Goal: Task Accomplishment & Management: Complete application form

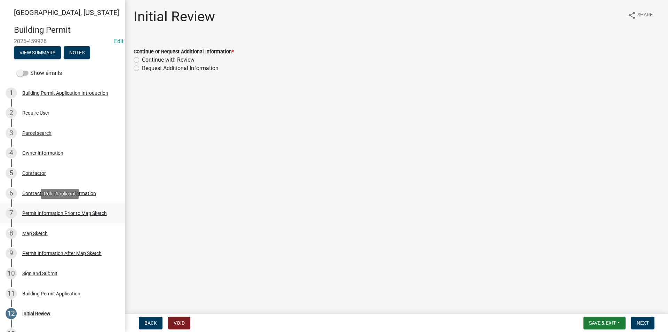
click at [43, 213] on div "Permit Information Prior to Map Sketch" at bounding box center [64, 213] width 85 height 5
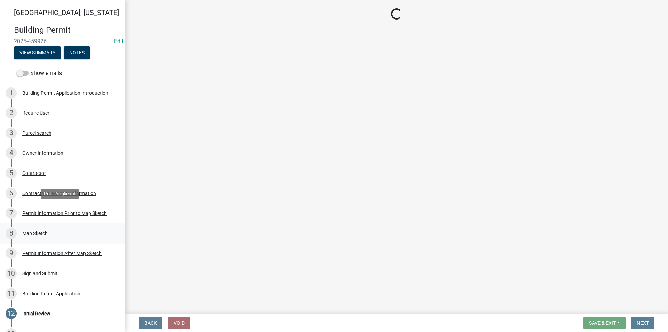
select select "6b2626da-78ea-4ec6-8513-ccc18f4ad425"
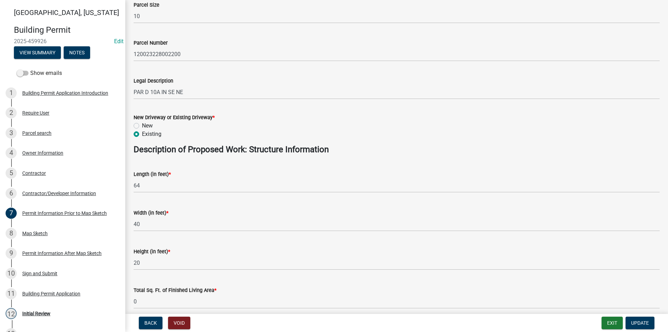
scroll to position [244, 0]
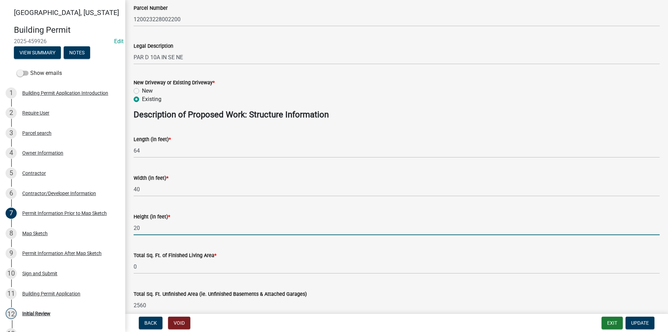
click at [140, 225] on input "20" at bounding box center [397, 228] width 526 height 14
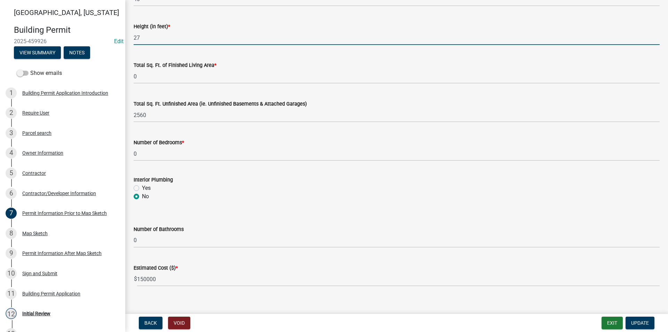
scroll to position [443, 0]
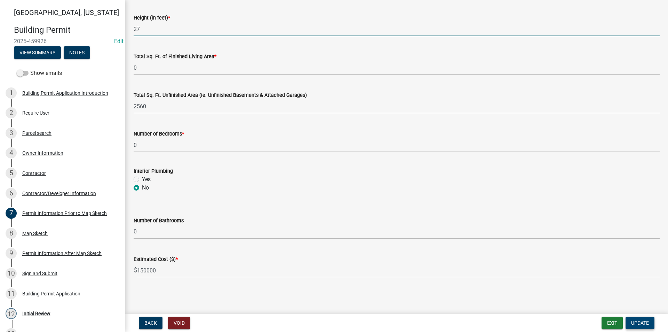
type input "27"
click at [643, 321] on span "Update" at bounding box center [641, 323] width 18 height 6
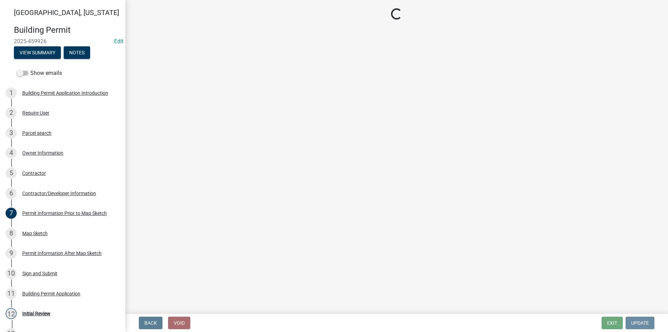
scroll to position [0, 0]
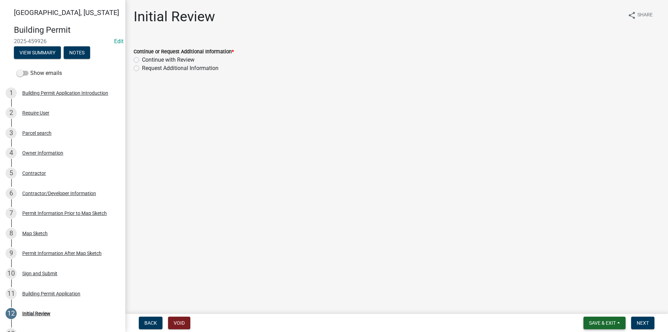
click at [597, 321] on span "Save & Exit" at bounding box center [602, 323] width 27 height 6
click at [582, 288] on button "Save" at bounding box center [598, 288] width 56 height 17
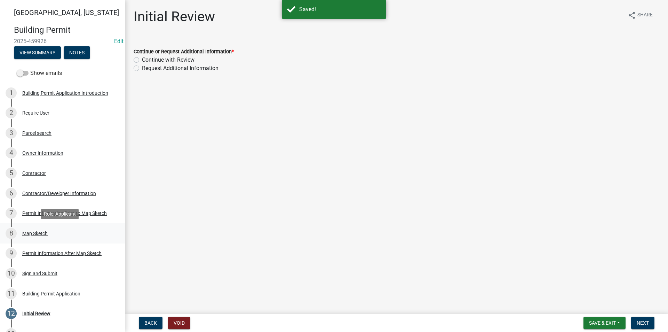
click at [41, 234] on div "Map Sketch" at bounding box center [34, 233] width 25 height 5
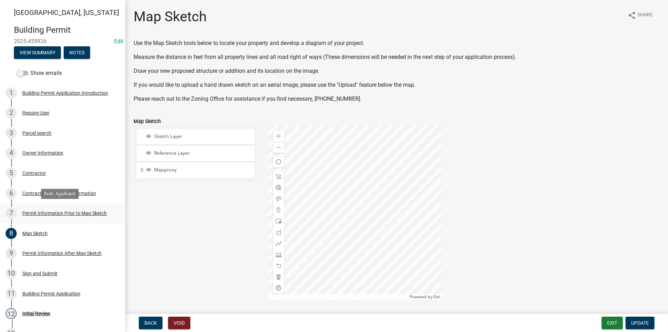
click at [49, 215] on div "Permit Information Prior to Map Sketch" at bounding box center [64, 213] width 85 height 5
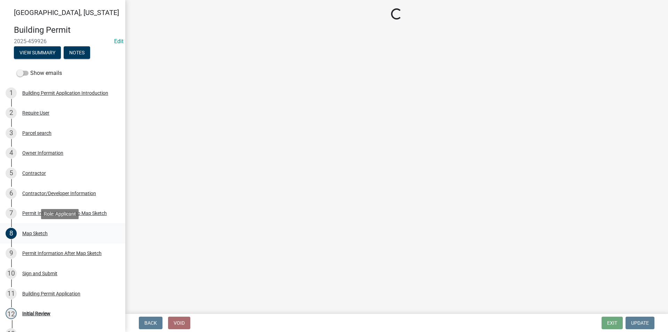
select select "6b2626da-78ea-4ec6-8513-ccc18f4ad425"
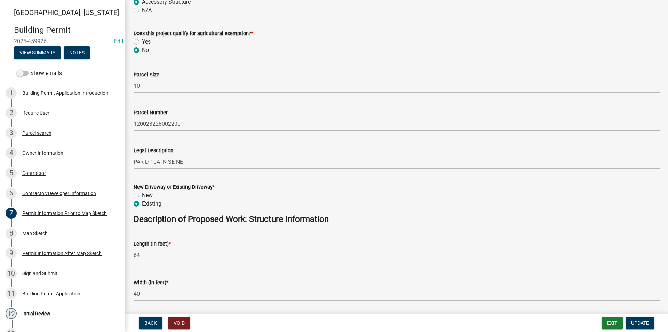
scroll to position [174, 0]
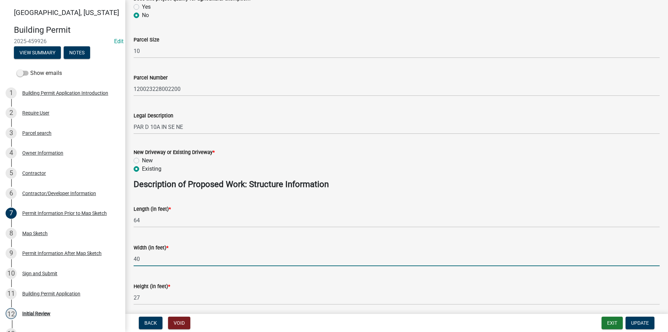
click at [152, 262] on input "40" at bounding box center [397, 259] width 526 height 14
type input "4"
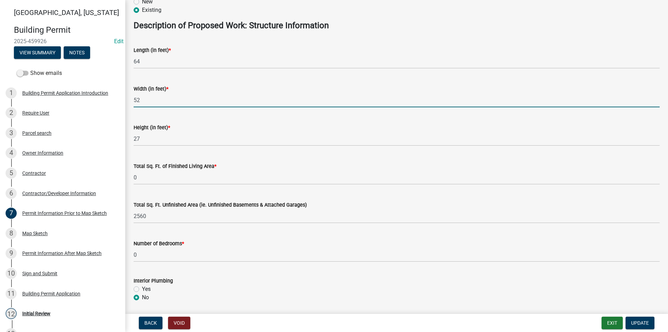
scroll to position [348, 0]
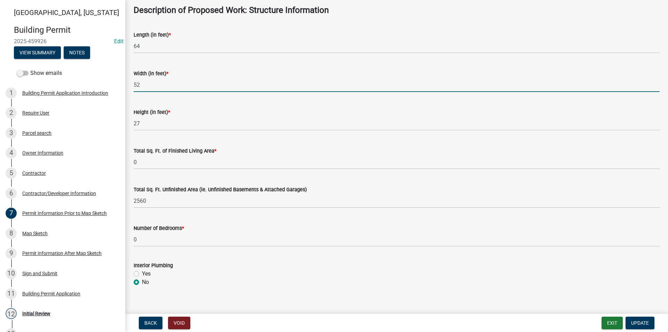
type input "52"
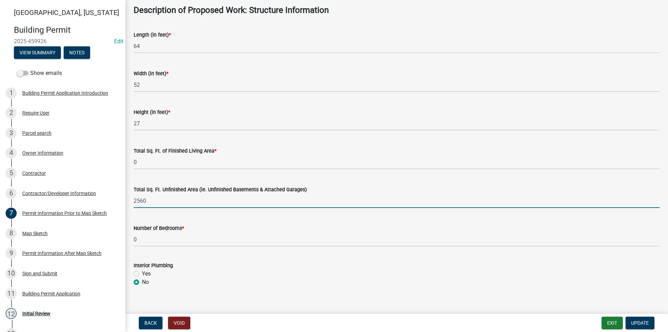
drag, startPoint x: 149, startPoint y: 200, endPoint x: 128, endPoint y: 199, distance: 20.9
click at [128, 199] on div "Permit Information Prior to Map Sketch share Share Proposed Use Description * A…" at bounding box center [396, 22] width 543 height 724
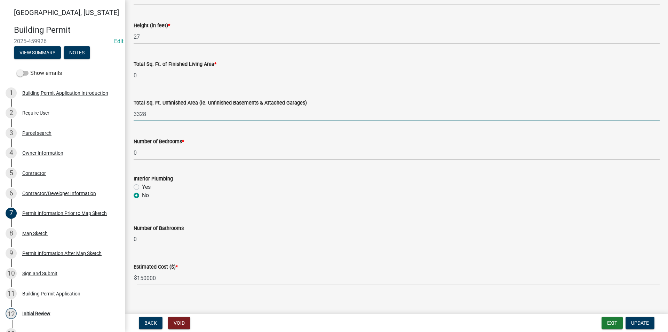
scroll to position [443, 0]
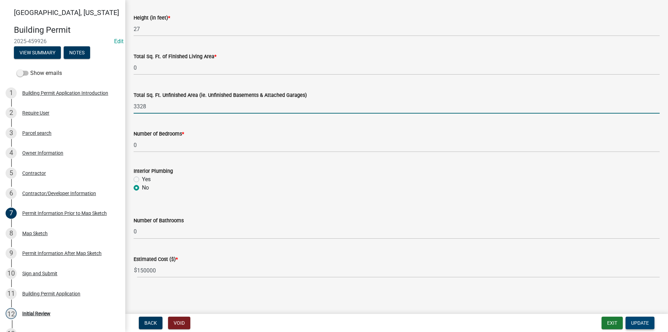
type input "3328"
click at [640, 323] on span "Update" at bounding box center [641, 323] width 18 height 6
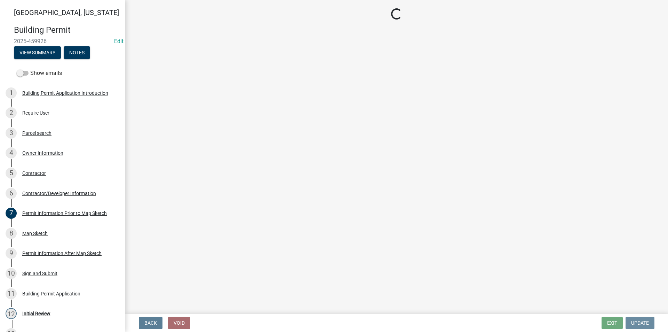
scroll to position [0, 0]
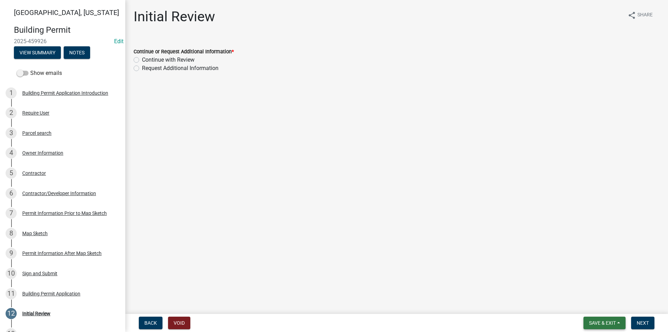
click at [602, 324] on span "Save & Exit" at bounding box center [602, 323] width 27 height 6
click at [588, 284] on button "Save" at bounding box center [598, 288] width 56 height 17
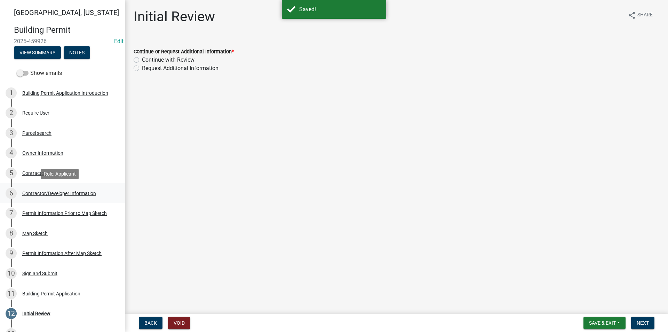
click at [46, 191] on div "Contractor/Developer Information" at bounding box center [59, 193] width 74 height 5
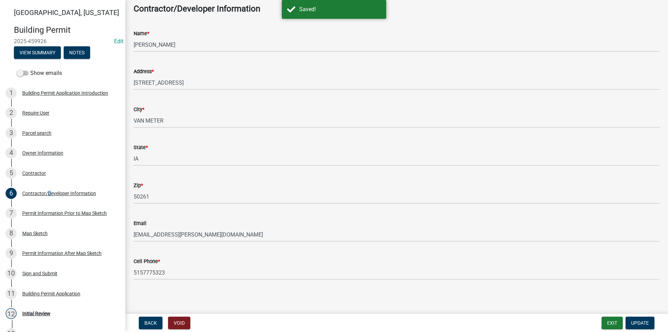
scroll to position [37, 0]
click at [53, 210] on div "7 Permit Information Prior to Map Sketch" at bounding box center [60, 213] width 109 height 11
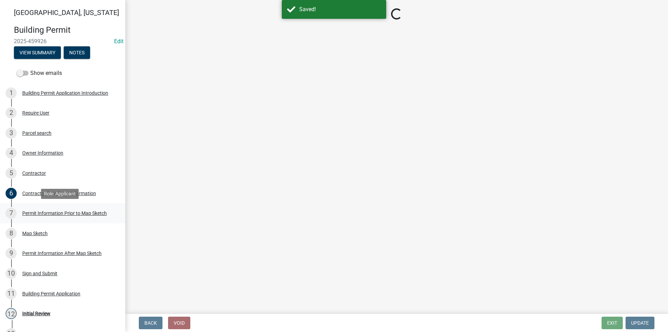
scroll to position [0, 0]
select select "6b2626da-78ea-4ec6-8513-ccc18f4ad425"
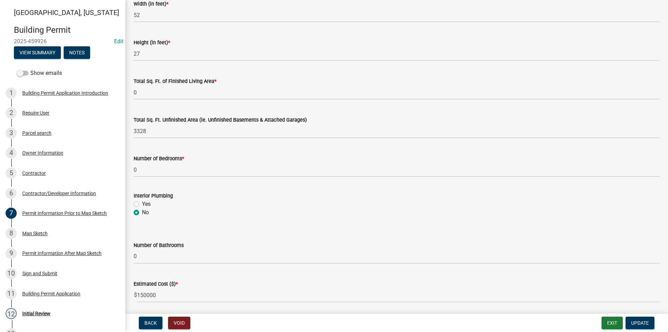
scroll to position [443, 0]
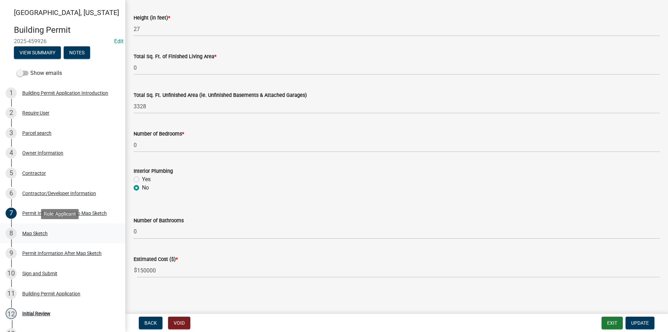
click at [47, 235] on div "Map Sketch" at bounding box center [34, 233] width 25 height 5
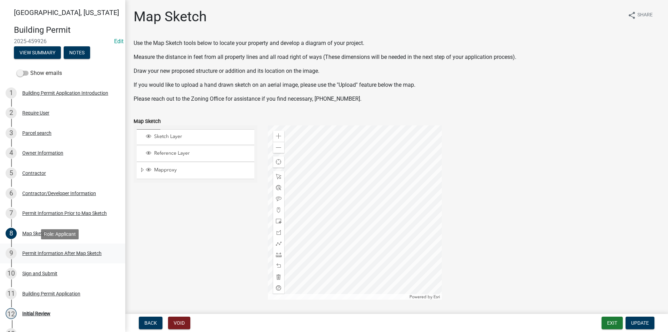
click at [69, 252] on div "Permit Information After Map Sketch" at bounding box center [61, 253] width 79 height 5
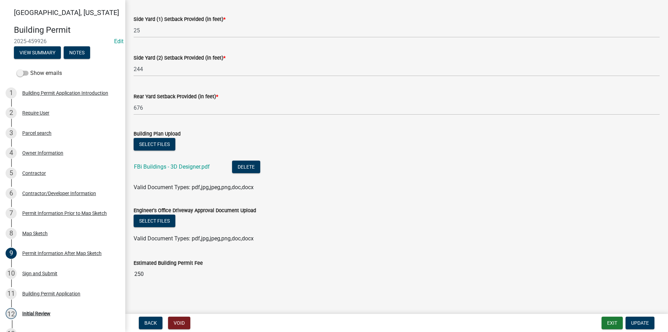
scroll to position [133, 0]
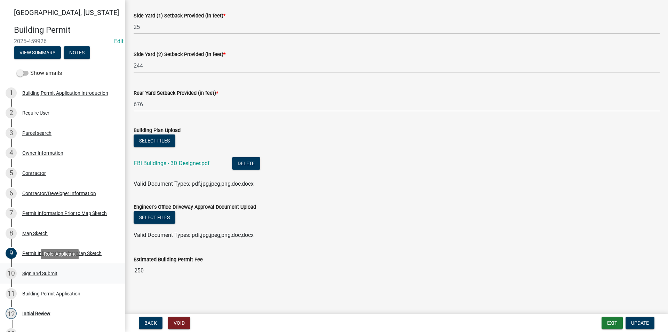
click at [32, 274] on div "Sign and Submit" at bounding box center [39, 273] width 35 height 5
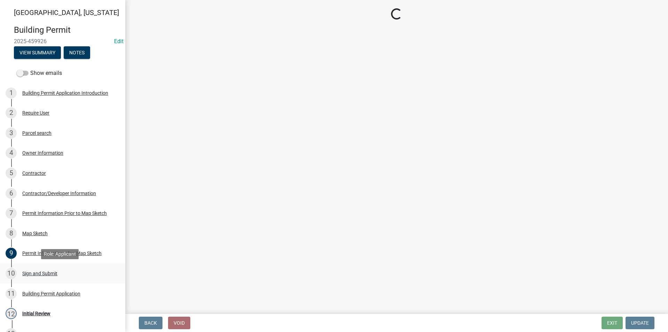
scroll to position [0, 0]
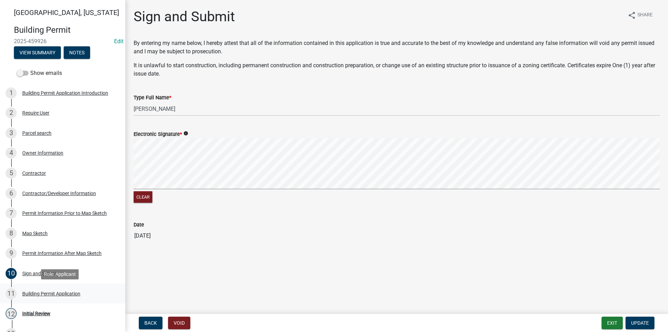
click at [46, 298] on div "11 Building Permit Application" at bounding box center [60, 293] width 109 height 11
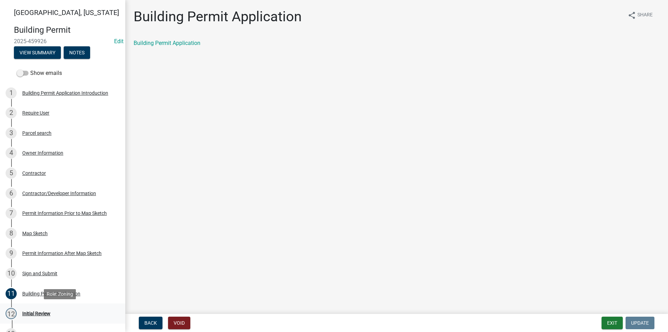
click at [47, 311] on div "Initial Review" at bounding box center [36, 313] width 28 height 5
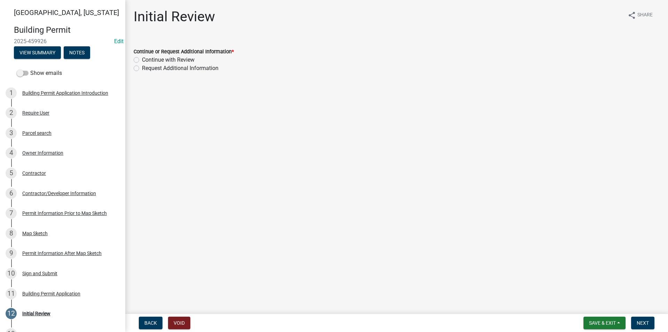
click at [142, 60] on label "Continue with Review" at bounding box center [168, 60] width 53 height 8
click at [142, 60] on input "Continue with Review" at bounding box center [144, 58] width 5 height 5
radio input "true"
click at [639, 324] on span "Next" at bounding box center [643, 323] width 12 height 6
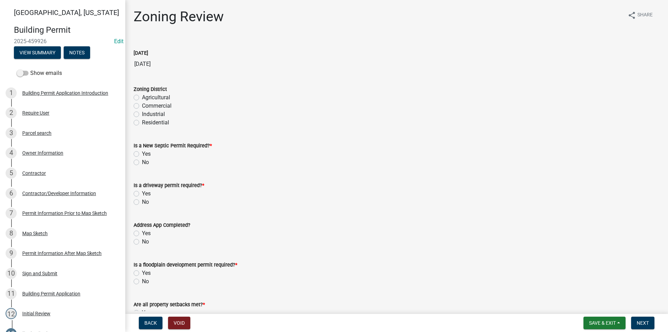
click at [142, 97] on label "Agricultural" at bounding box center [156, 97] width 28 height 8
click at [142, 97] on input "Agricultural" at bounding box center [144, 95] width 5 height 5
radio input "true"
click at [142, 163] on label "No" at bounding box center [145, 162] width 7 height 8
click at [142, 163] on input "No" at bounding box center [144, 160] width 5 height 5
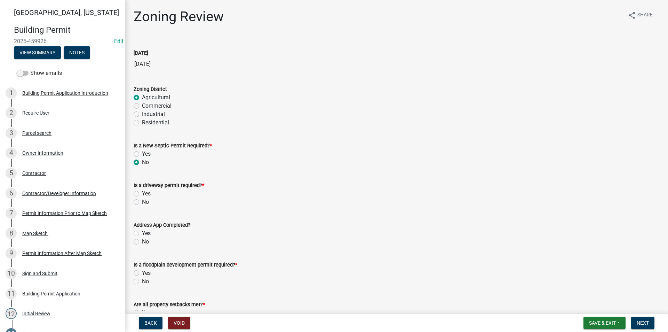
radio input "true"
click at [142, 201] on label "No" at bounding box center [145, 202] width 7 height 8
click at [142, 201] on input "No" at bounding box center [144, 200] width 5 height 5
radio input "true"
click at [142, 234] on label "Yes" at bounding box center [146, 233] width 9 height 8
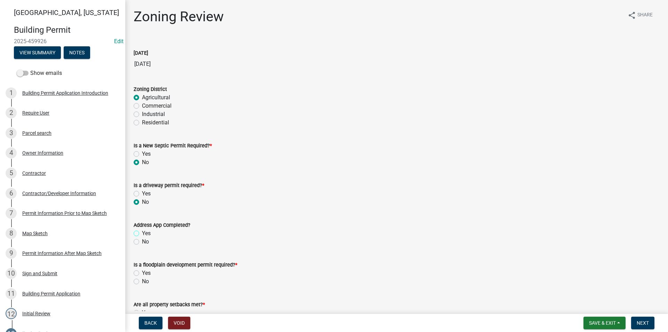
click at [142, 234] on input "Yes" at bounding box center [144, 231] width 5 height 5
radio input "true"
click at [137, 284] on div "No" at bounding box center [397, 281] width 526 height 8
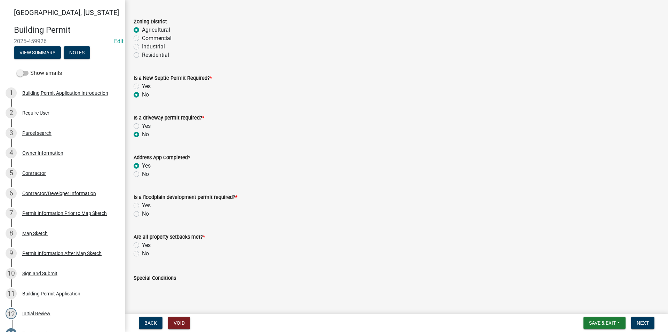
scroll to position [139, 0]
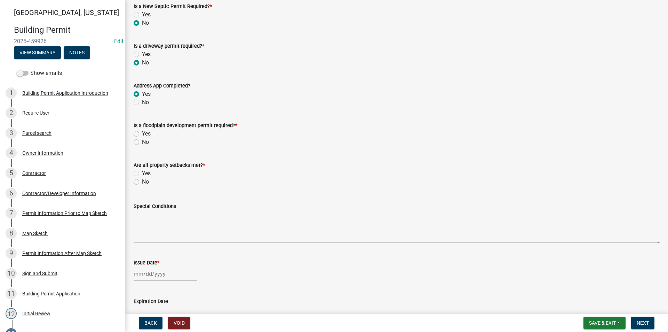
click at [142, 142] on label "No" at bounding box center [145, 142] width 7 height 8
click at [142, 142] on input "No" at bounding box center [144, 140] width 5 height 5
radio input "true"
click at [142, 175] on label "Yes" at bounding box center [146, 173] width 9 height 8
click at [142, 174] on input "Yes" at bounding box center [144, 171] width 5 height 5
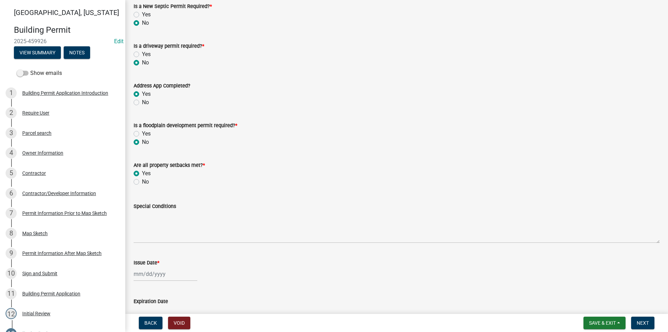
radio input "true"
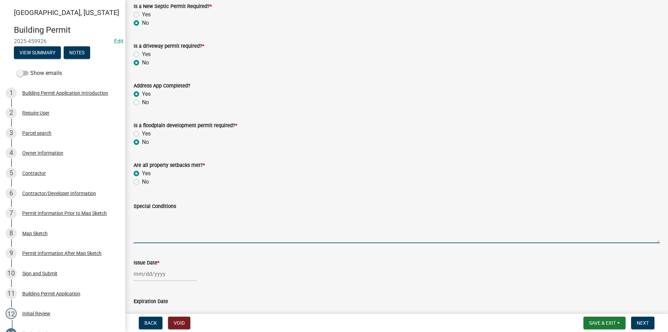
click at [155, 222] on textarea "Special Conditions" at bounding box center [397, 226] width 526 height 33
type textarea "B"
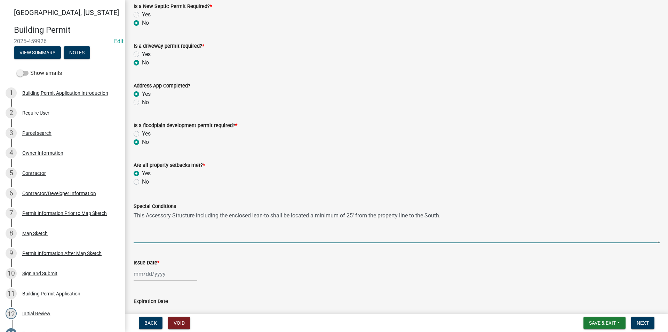
click at [452, 214] on textarea "This Accessory Structure including the enclosed lean-to shall be located a mini…" at bounding box center [397, 226] width 526 height 33
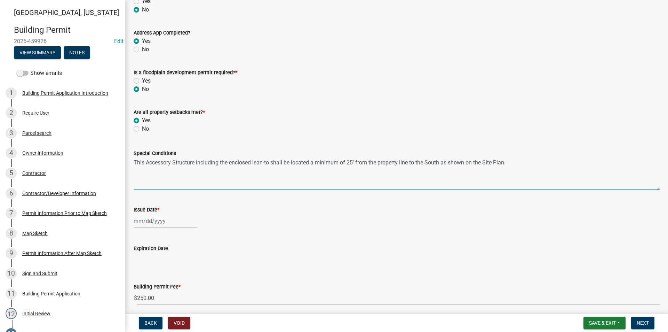
scroll to position [209, 0]
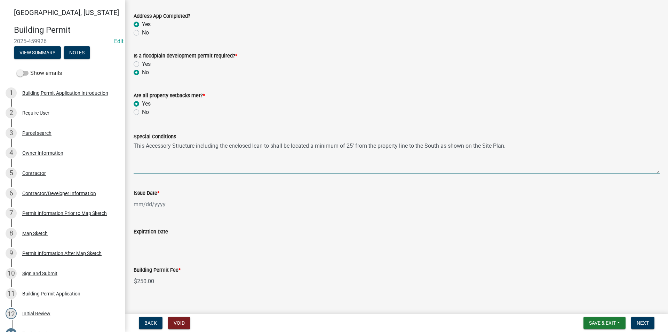
type textarea "This Accessory Structure including the enclosed lean-to shall be located a mini…"
click at [143, 204] on div at bounding box center [166, 204] width 64 height 14
select select "8"
select select "2025"
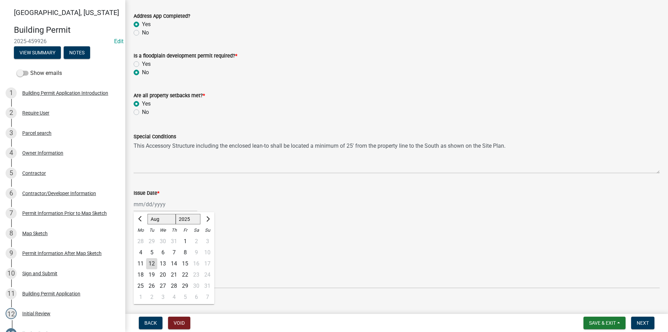
click at [150, 263] on div "12" at bounding box center [151, 263] width 11 height 11
type input "[DATE]"
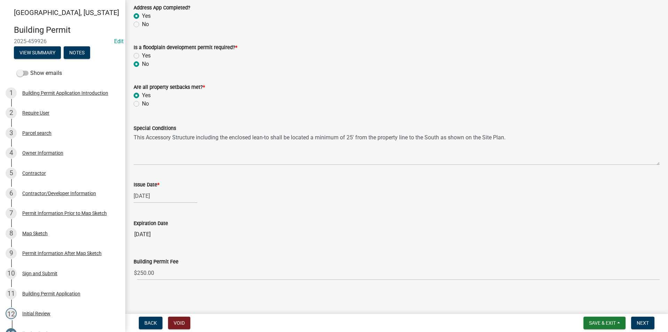
scroll to position [220, 0]
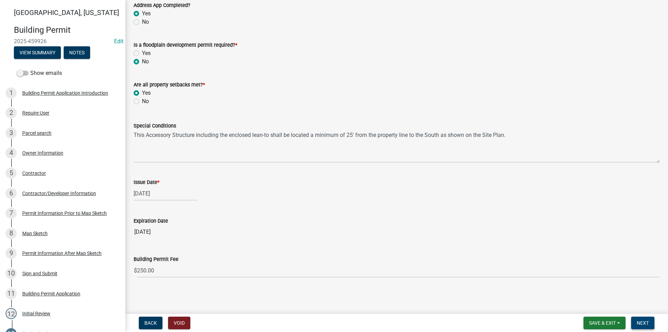
click at [648, 326] on span "Next" at bounding box center [643, 323] width 12 height 6
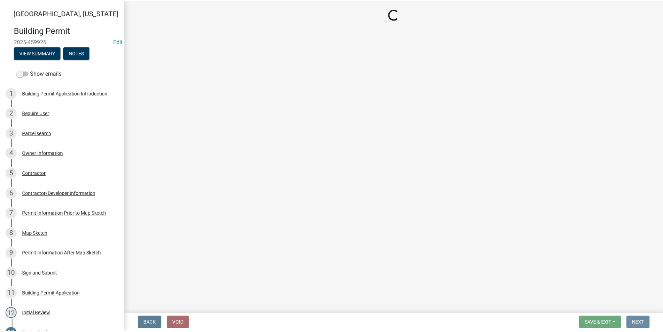
scroll to position [0, 0]
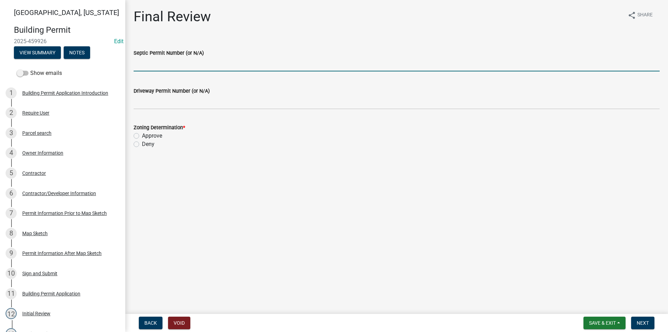
click at [169, 61] on input "Septic Permit Number (or N/A)" at bounding box center [397, 64] width 526 height 14
type input "N/A"
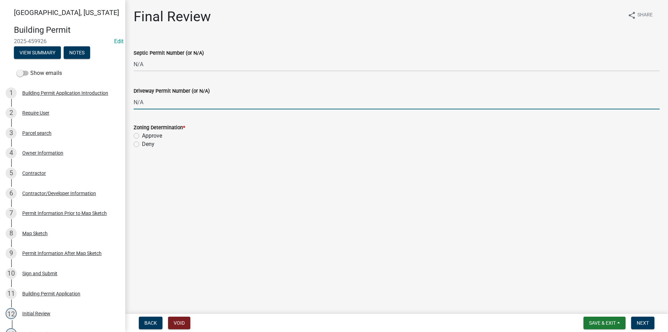
type input "N/A"
click at [142, 136] on label "Approve" at bounding box center [152, 136] width 20 height 8
click at [142, 136] on input "Approve" at bounding box center [144, 134] width 5 height 5
radio input "true"
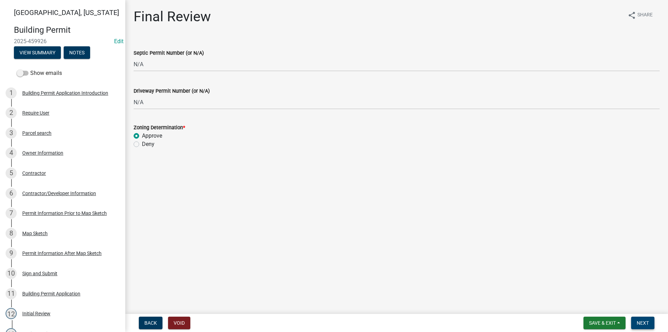
click at [643, 326] on span "Next" at bounding box center [643, 323] width 12 height 6
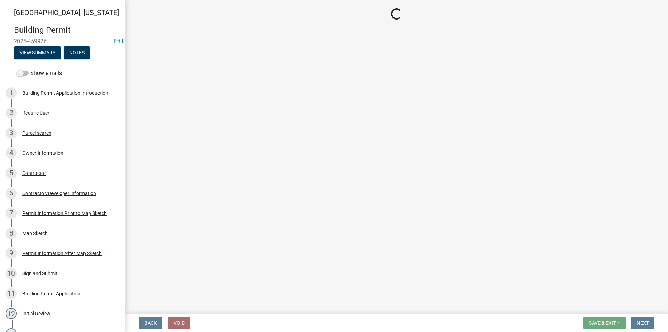
select select "3: 3"
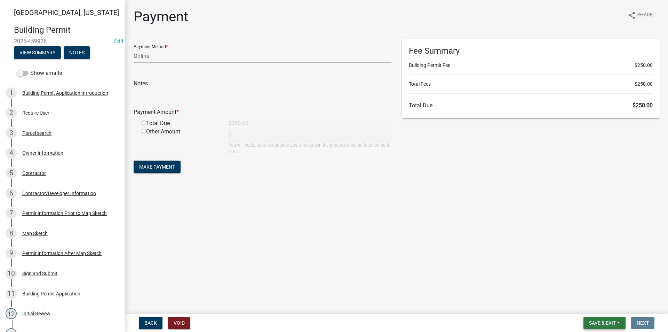
click at [603, 321] on span "Save & Exit" at bounding box center [602, 323] width 27 height 6
click at [596, 305] on button "Save & Exit" at bounding box center [598, 304] width 56 height 17
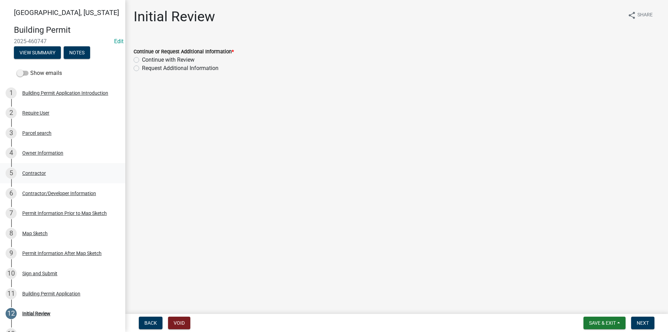
click at [42, 176] on div "5 Contractor" at bounding box center [60, 172] width 109 height 11
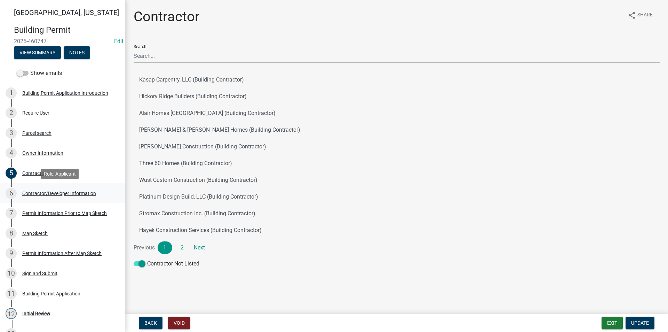
click at [52, 191] on div "Contractor/Developer Information" at bounding box center [59, 193] width 74 height 5
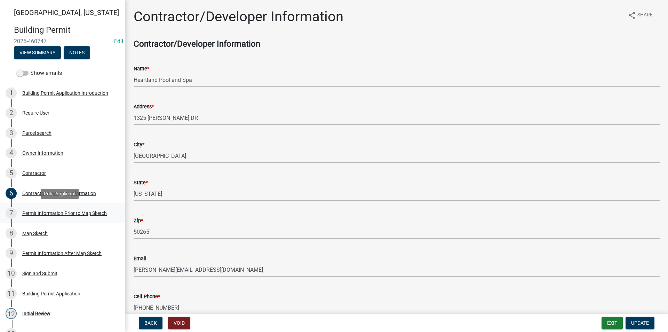
click at [58, 216] on div "Permit Information Prior to Map Sketch" at bounding box center [64, 213] width 85 height 5
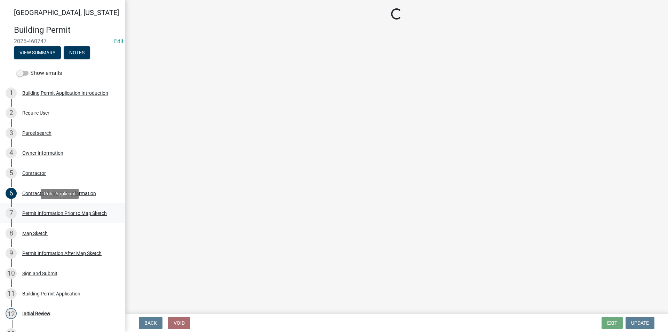
select select "6b2626da-78ea-4ec6-8513-ccc18f4ad425"
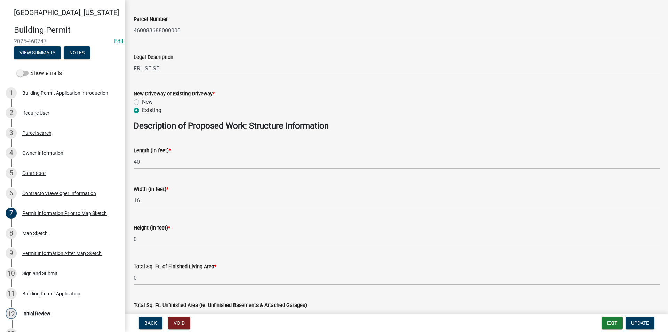
scroll to position [244, 0]
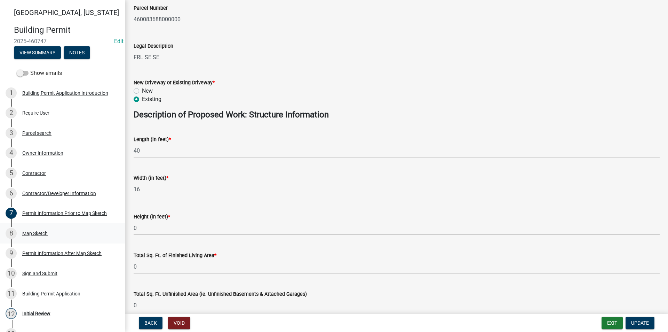
click at [45, 234] on div "Map Sketch" at bounding box center [34, 233] width 25 height 5
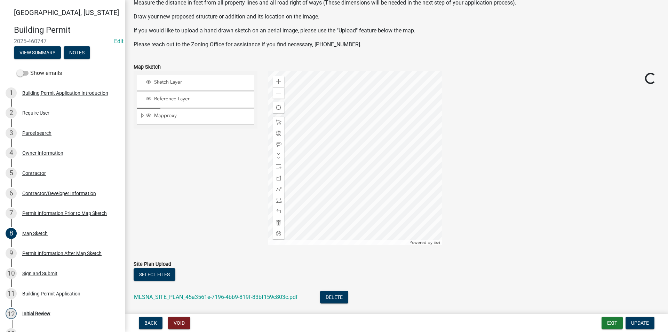
scroll to position [99, 0]
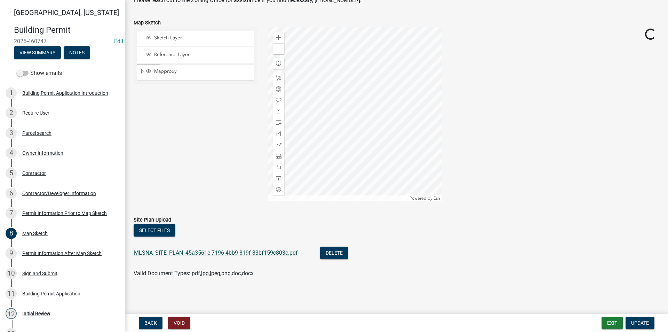
click at [201, 252] on link "MLSNA_SITE_PLAN_45a3561e-7196-4bb9-819f-83bf159c803c.pdf" at bounding box center [216, 252] width 164 height 7
click at [333, 251] on button "Delete" at bounding box center [334, 253] width 28 height 13
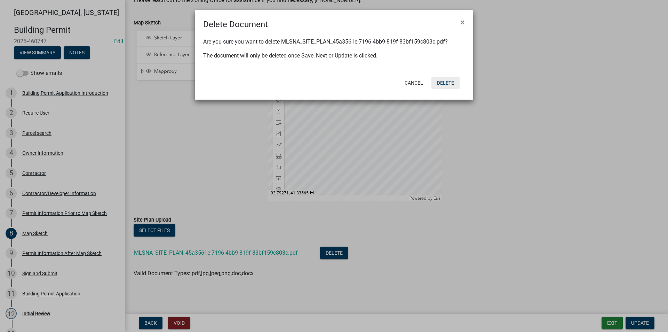
click at [446, 83] on button "Delete" at bounding box center [446, 83] width 28 height 13
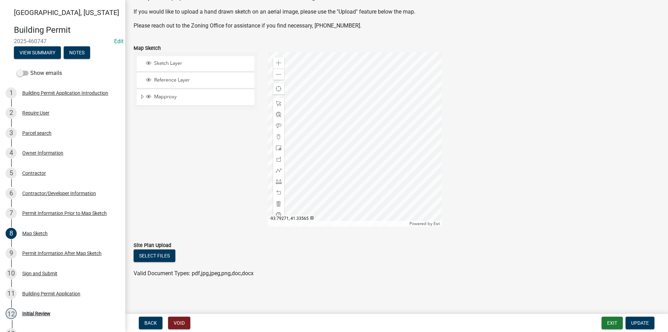
scroll to position [73, 0]
click at [154, 256] on button "Select files" at bounding box center [155, 255] width 42 height 13
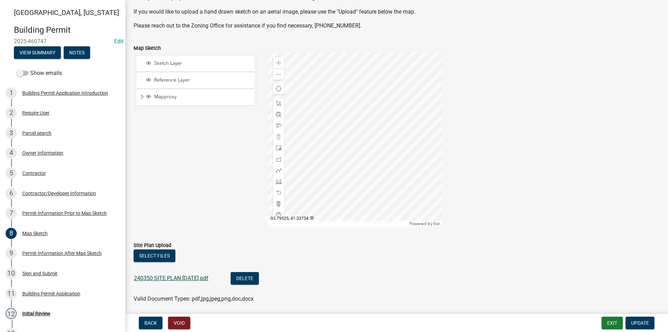
click at [184, 277] on link "240350 SITE PLAN 11-22-2024.pdf" at bounding box center [171, 278] width 75 height 7
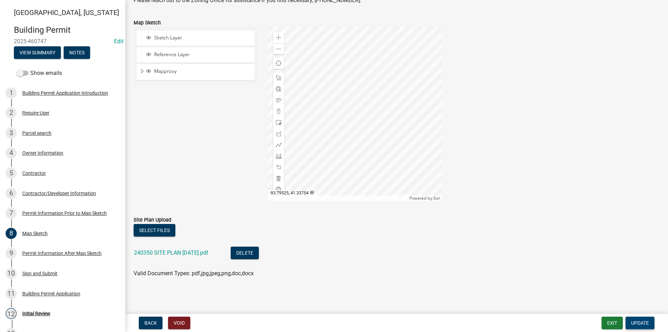
click at [642, 321] on span "Update" at bounding box center [641, 323] width 18 height 6
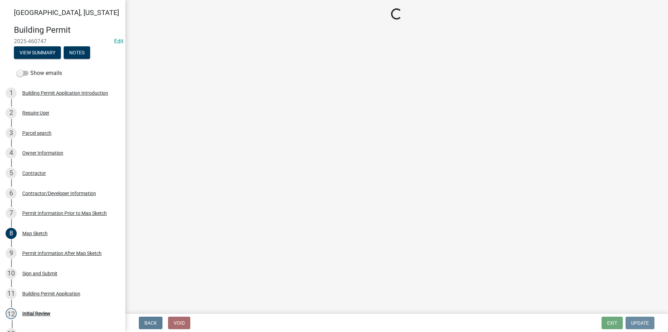
scroll to position [0, 0]
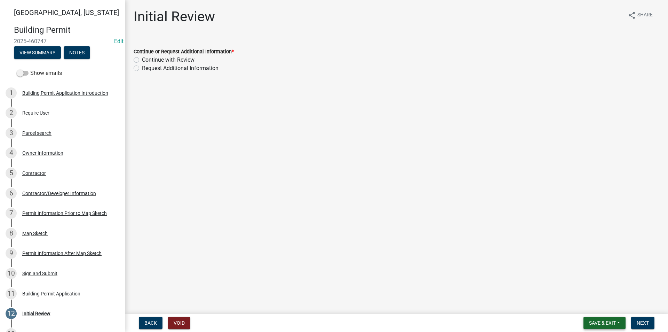
click at [611, 321] on span "Save & Exit" at bounding box center [602, 323] width 27 height 6
click at [596, 290] on button "Save" at bounding box center [598, 288] width 56 height 17
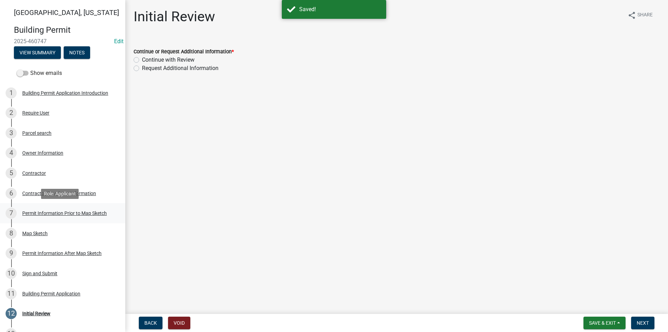
click at [39, 212] on div "Permit Information Prior to Map Sketch" at bounding box center [64, 213] width 85 height 5
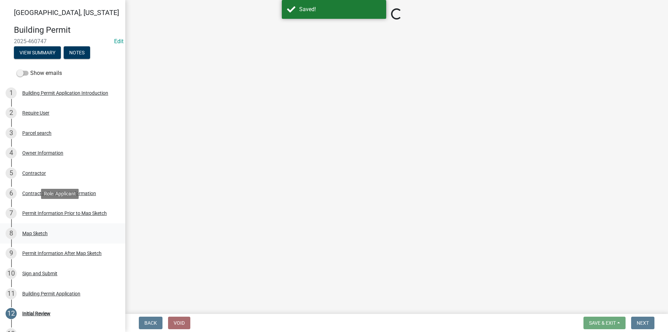
select select "6b2626da-78ea-4ec6-8513-ccc18f4ad425"
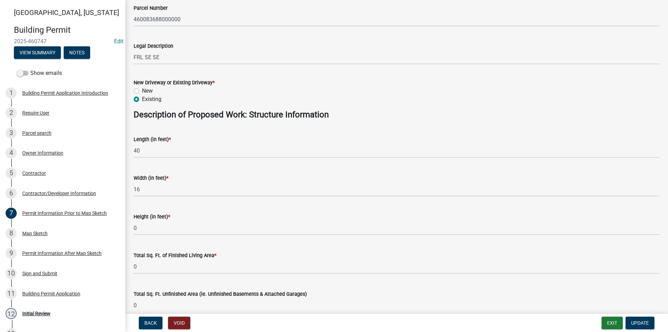
scroll to position [279, 0]
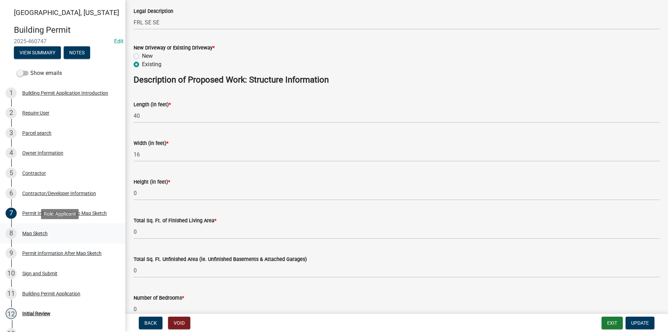
click at [34, 238] on div "8 Map Sketch" at bounding box center [60, 233] width 109 height 11
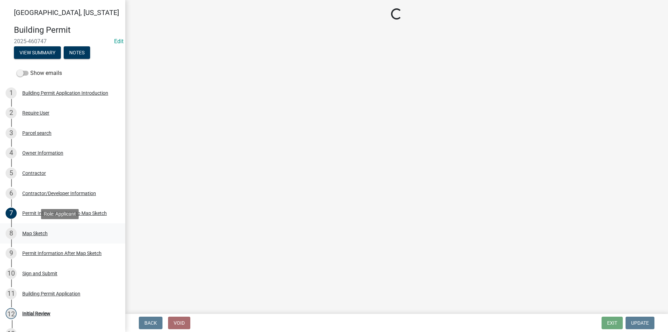
scroll to position [0, 0]
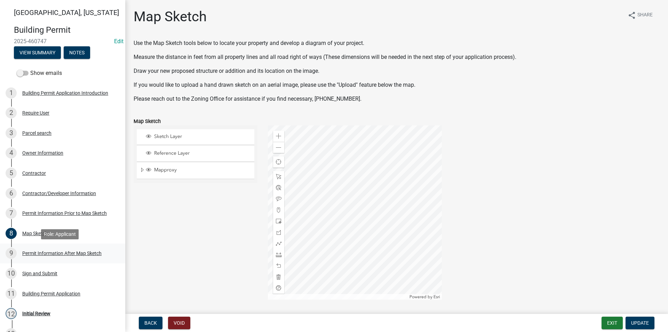
click at [37, 249] on div "9 Permit Information After Map Sketch" at bounding box center [60, 253] width 109 height 11
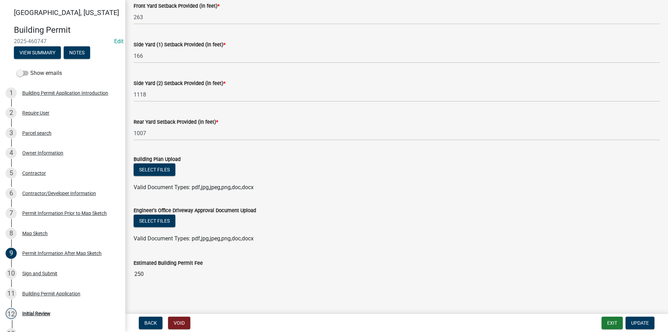
scroll to position [108, 0]
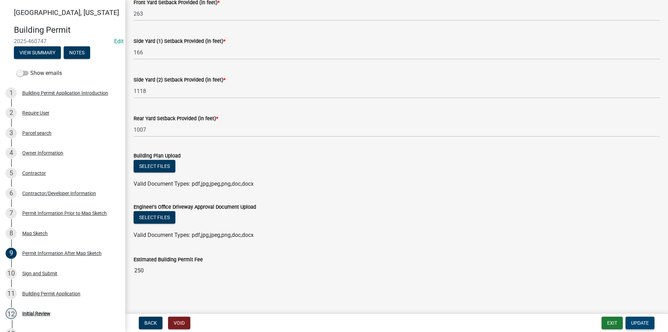
click at [643, 321] on span "Update" at bounding box center [641, 323] width 18 height 6
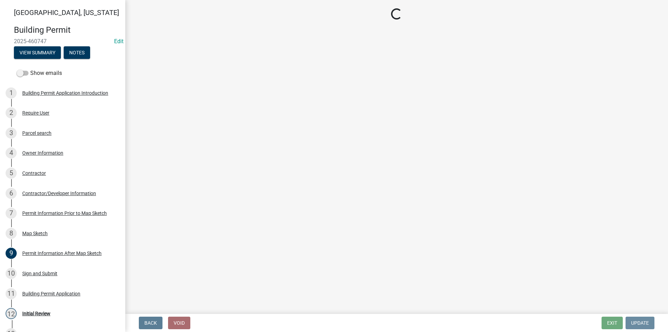
scroll to position [0, 0]
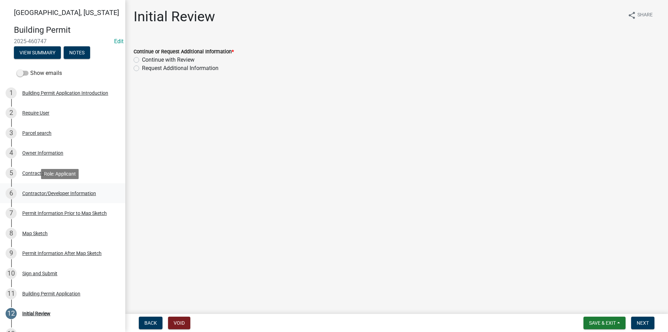
click at [39, 195] on div "Contractor/Developer Information" at bounding box center [59, 193] width 74 height 5
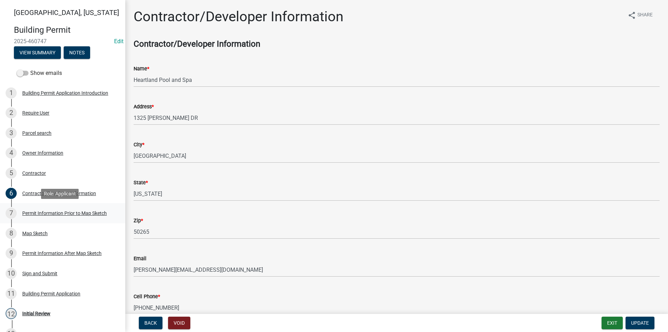
click at [55, 212] on div "Permit Information Prior to Map Sketch" at bounding box center [64, 213] width 85 height 5
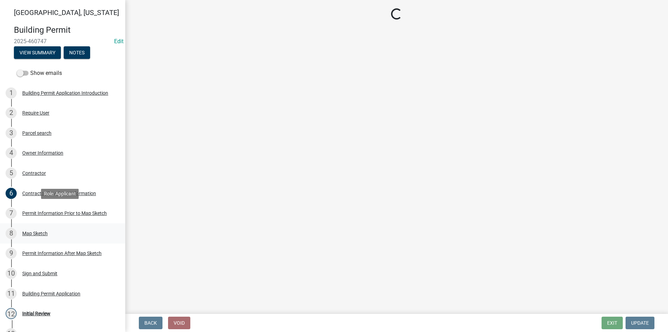
select select "6b2626da-78ea-4ec6-8513-ccc18f4ad425"
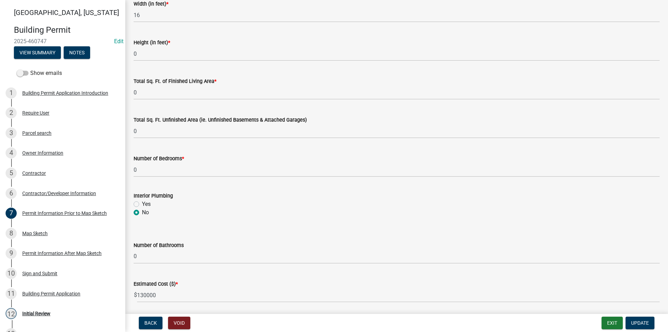
scroll to position [443, 0]
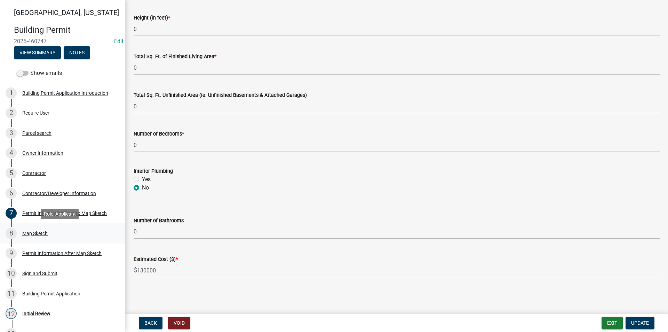
click at [44, 237] on div "8 Map Sketch" at bounding box center [60, 233] width 109 height 11
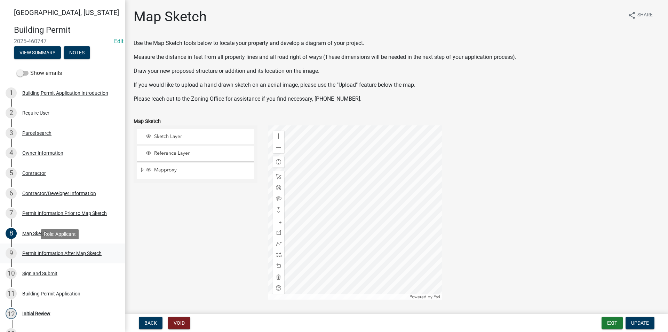
click at [44, 249] on div "9 Permit Information After Map Sketch" at bounding box center [60, 253] width 109 height 11
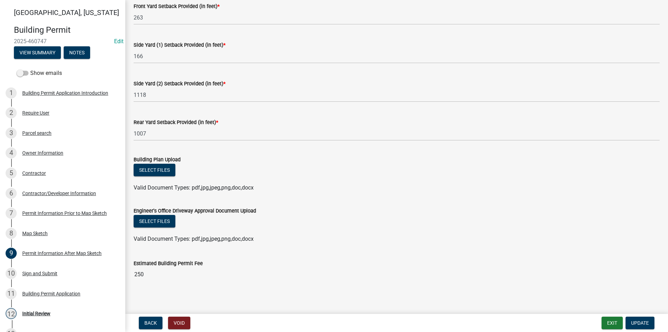
scroll to position [108, 0]
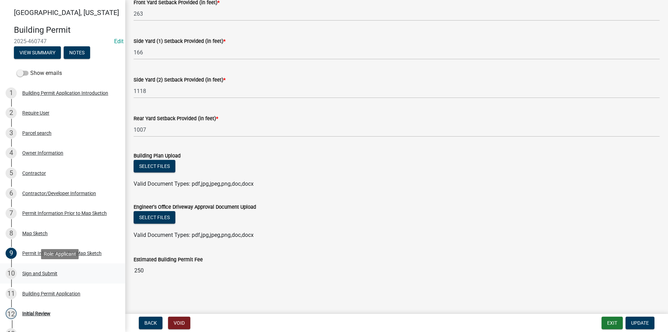
click at [53, 271] on div "Sign and Submit" at bounding box center [39, 273] width 35 height 5
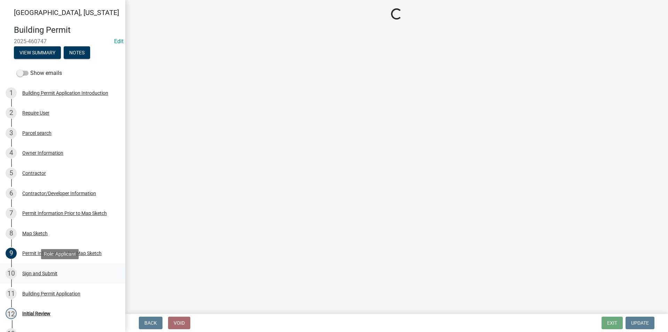
scroll to position [0, 0]
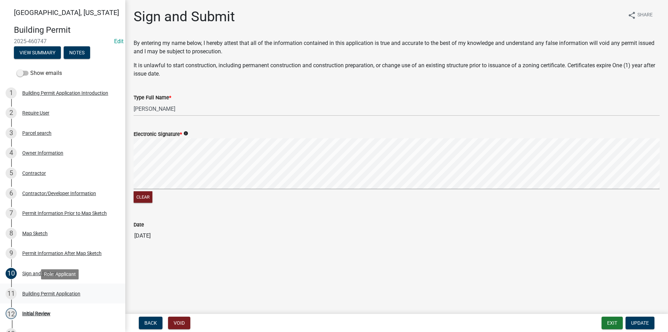
click at [54, 293] on div "Building Permit Application" at bounding box center [51, 293] width 58 height 5
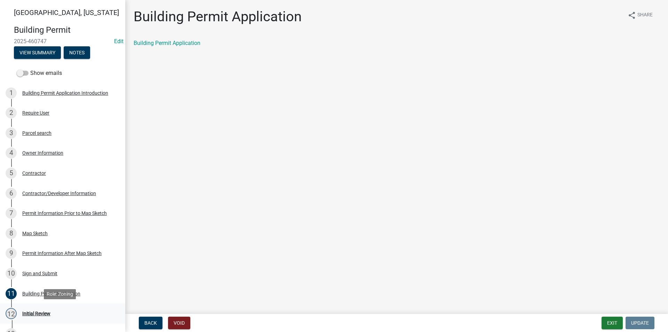
click at [46, 311] on div "Initial Review" at bounding box center [36, 313] width 28 height 5
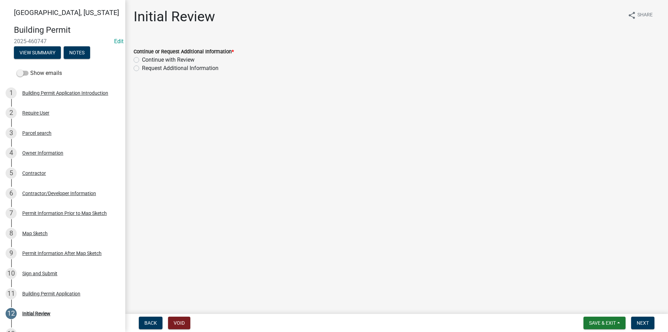
click at [142, 59] on label "Continue with Review" at bounding box center [168, 60] width 53 height 8
click at [142, 59] on input "Continue with Review" at bounding box center [144, 58] width 5 height 5
radio input "true"
click at [639, 321] on span "Next" at bounding box center [643, 323] width 12 height 6
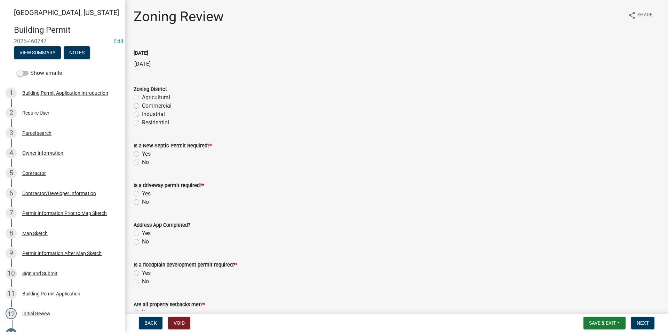
click at [142, 98] on label "Agricultural" at bounding box center [156, 97] width 28 height 8
click at [142, 98] on input "Agricultural" at bounding box center [144, 95] width 5 height 5
radio input "true"
click at [142, 163] on label "No" at bounding box center [145, 162] width 7 height 8
click at [142, 163] on input "No" at bounding box center [144, 160] width 5 height 5
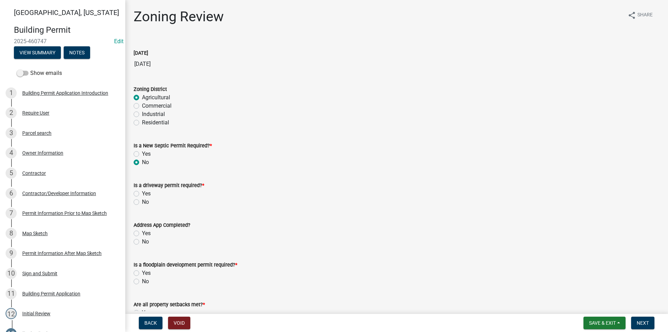
radio input "true"
click at [142, 203] on label "No" at bounding box center [145, 202] width 7 height 8
click at [142, 202] on input "No" at bounding box center [144, 200] width 5 height 5
radio input "true"
click at [142, 233] on label "Yes" at bounding box center [146, 233] width 9 height 8
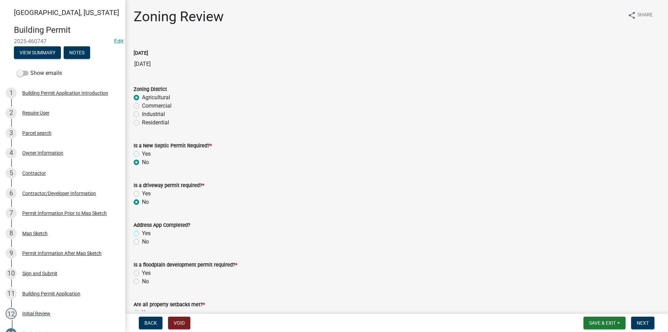
click at [142, 233] on input "Yes" at bounding box center [144, 231] width 5 height 5
radio input "true"
click at [142, 281] on label "No" at bounding box center [145, 281] width 7 height 8
click at [142, 281] on input "No" at bounding box center [144, 279] width 5 height 5
radio input "true"
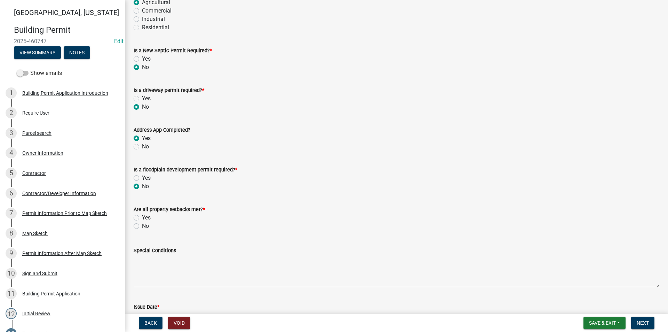
scroll to position [104, 0]
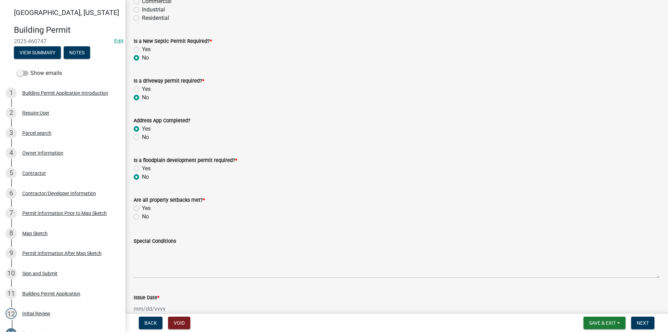
click at [142, 208] on label "Yes" at bounding box center [146, 208] width 9 height 8
click at [142, 208] on input "Yes" at bounding box center [144, 206] width 5 height 5
radio input "true"
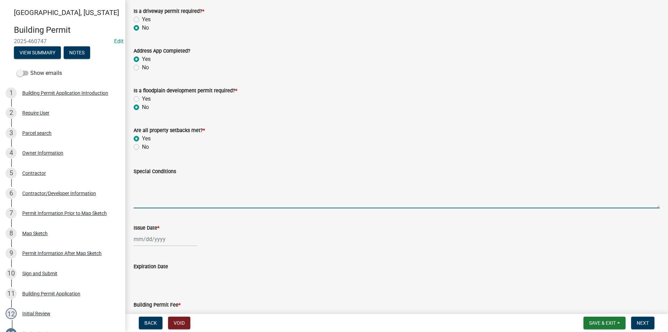
click at [144, 192] on textarea "Special Conditions" at bounding box center [397, 191] width 526 height 33
type textarea "16'X40' Fiberglass Swimming Pool"
click at [153, 241] on div at bounding box center [166, 239] width 64 height 14
select select "8"
select select "2025"
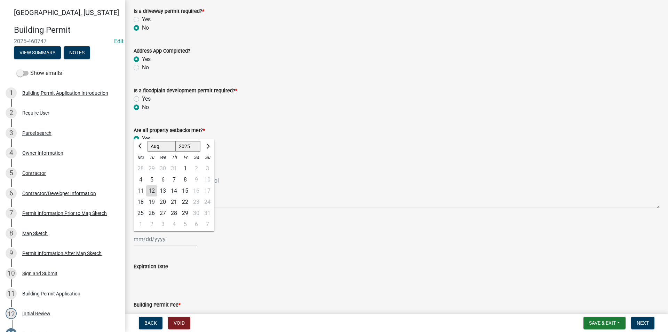
click at [153, 191] on div "12" at bounding box center [151, 190] width 11 height 11
type input "[DATE]"
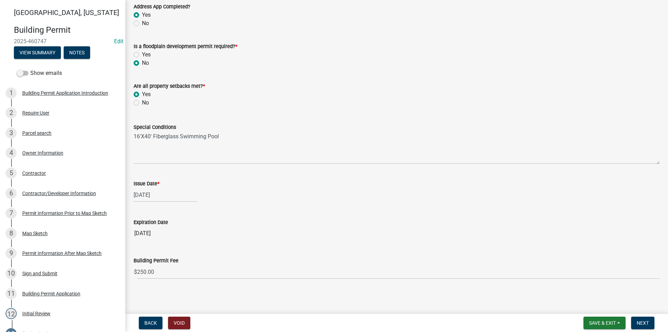
scroll to position [220, 0]
click at [643, 322] on span "Next" at bounding box center [643, 323] width 12 height 6
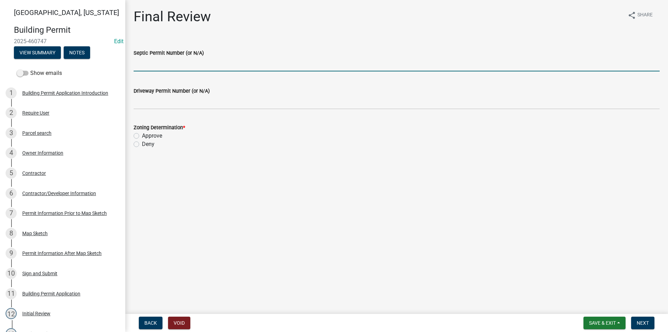
click at [150, 63] on input "Septic Permit Number (or N/A)" at bounding box center [397, 64] width 526 height 14
type input "N/A"
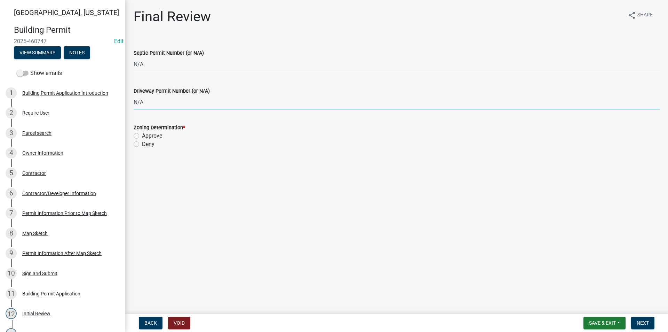
type input "N/A"
click at [142, 134] on label "Approve" at bounding box center [152, 136] width 20 height 8
click at [142, 134] on input "Approve" at bounding box center [144, 134] width 5 height 5
radio input "true"
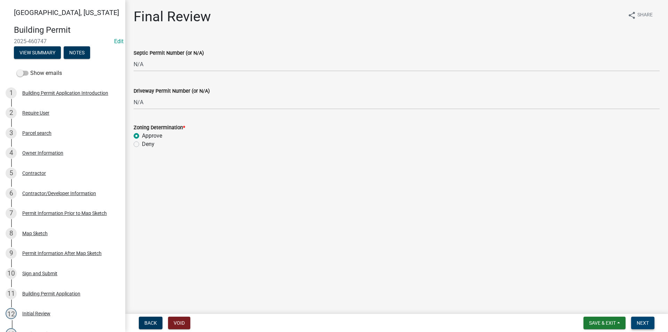
click at [650, 323] on button "Next" at bounding box center [643, 322] width 23 height 13
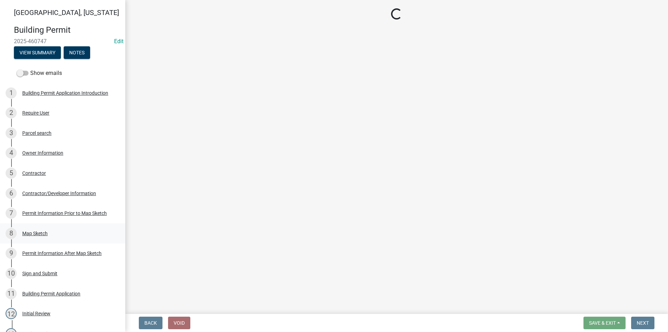
select select "3: 3"
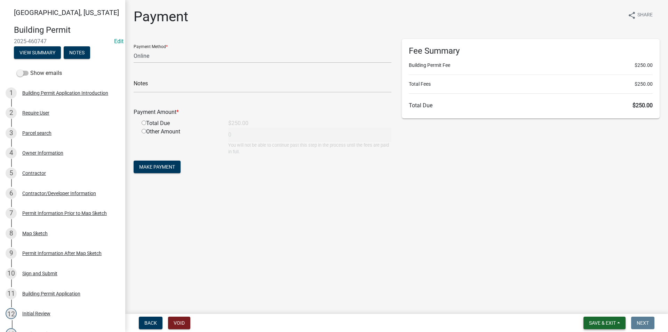
click at [595, 325] on span "Save & Exit" at bounding box center [602, 323] width 27 height 6
click at [594, 306] on button "Save & Exit" at bounding box center [598, 304] width 56 height 17
